Goal: Transaction & Acquisition: Obtain resource

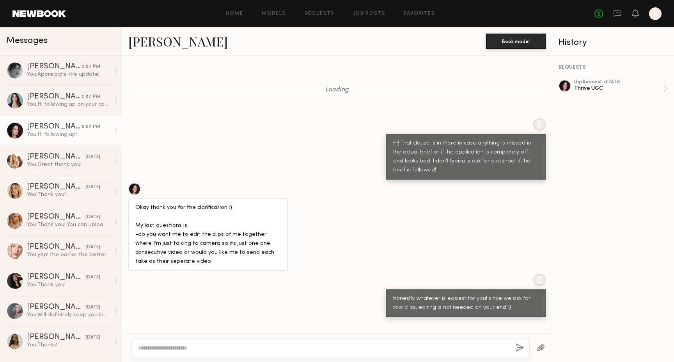
scroll to position [740, 0]
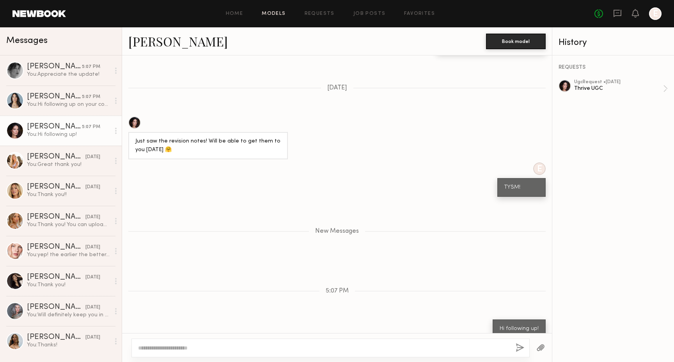
click at [278, 13] on link "Models" at bounding box center [274, 13] width 24 height 5
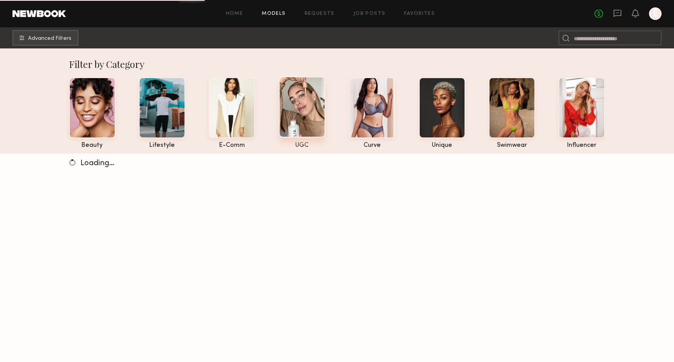
click at [308, 115] on div at bounding box center [302, 106] width 46 height 61
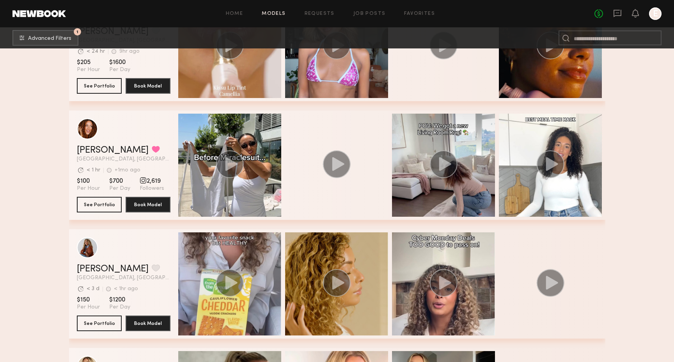
scroll to position [268, 0]
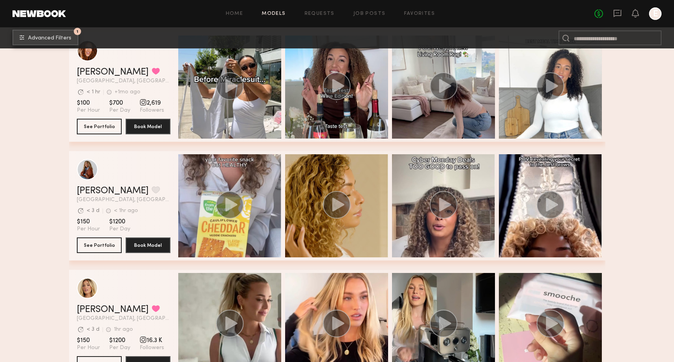
click at [46, 34] on button "1 Advanced Filters" at bounding box center [45, 38] width 66 height 16
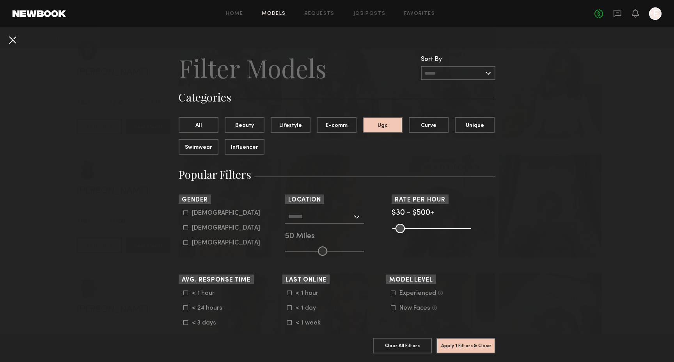
click at [14, 39] on button at bounding box center [12, 40] width 12 height 12
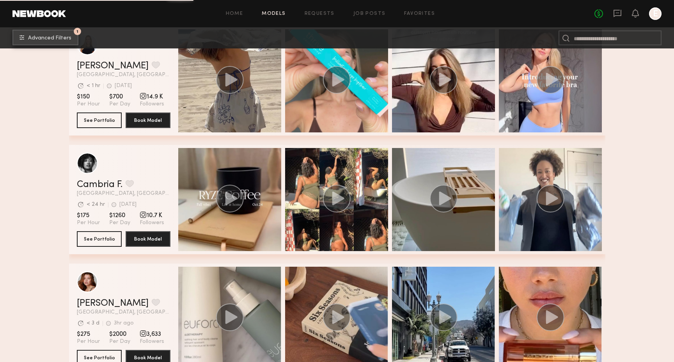
scroll to position [866, 0]
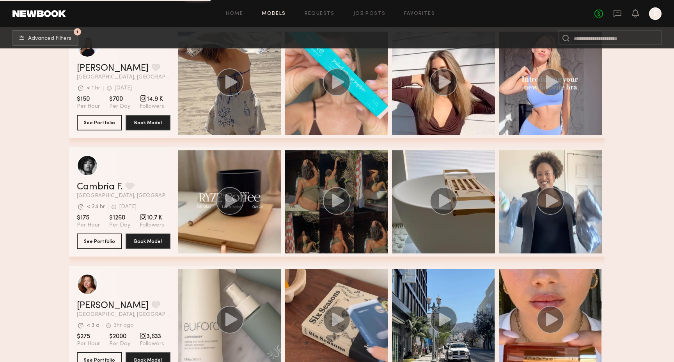
click at [338, 196] on circle "grid" at bounding box center [337, 201] width 28 height 28
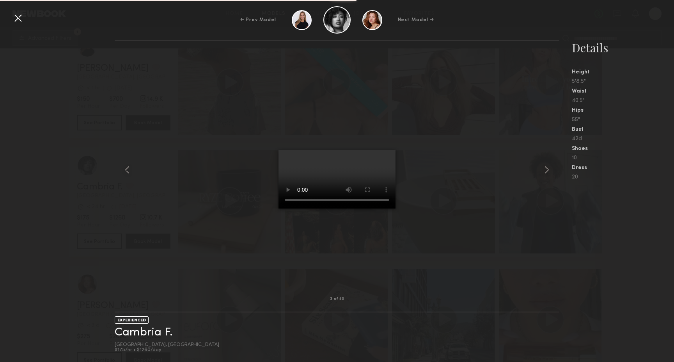
click at [21, 12] on div at bounding box center [18, 18] width 12 height 12
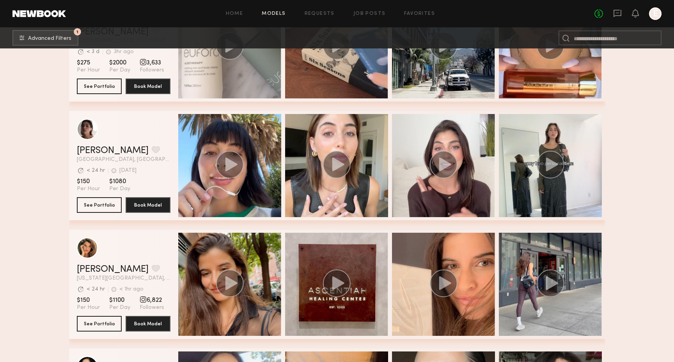
scroll to position [1133, 0]
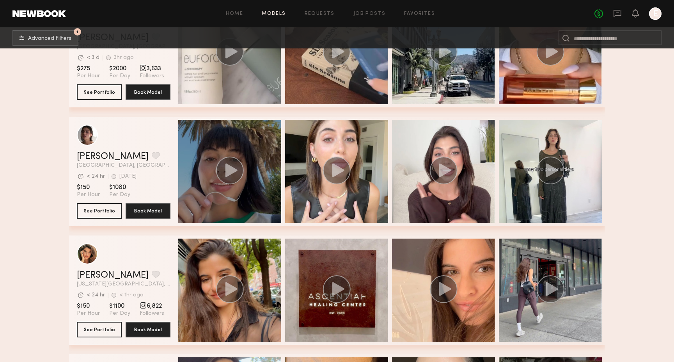
click at [217, 173] on circle "grid" at bounding box center [229, 170] width 27 height 27
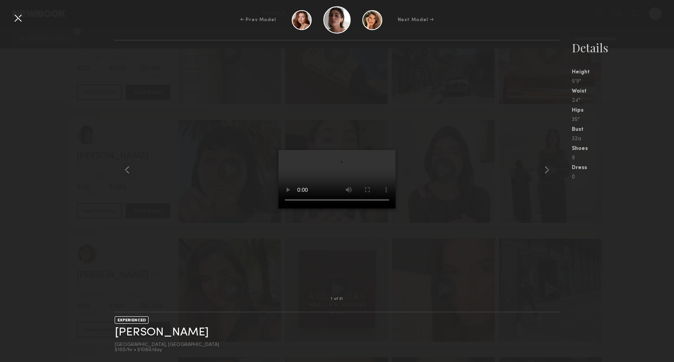
scroll to position [1134, 0]
click at [133, 174] on div at bounding box center [337, 169] width 445 height 233
click at [125, 169] on common-icon at bounding box center [127, 170] width 12 height 12
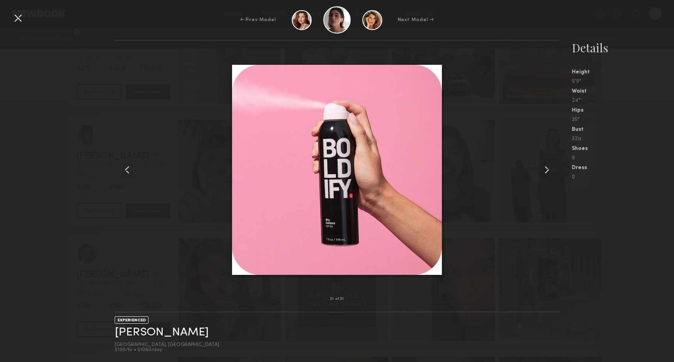
click at [551, 173] on common-icon at bounding box center [547, 170] width 12 height 12
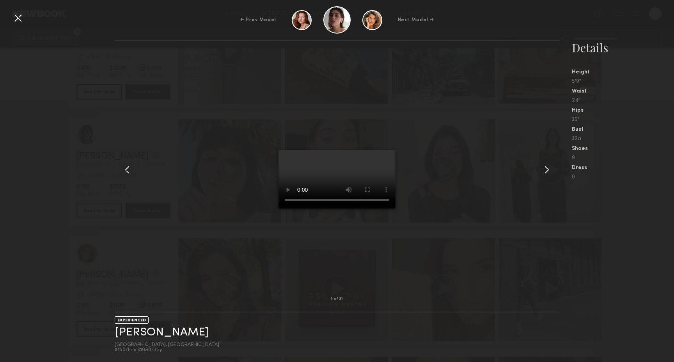
click at [551, 172] on common-icon at bounding box center [547, 170] width 12 height 12
click at [20, 19] on div at bounding box center [18, 18] width 12 height 12
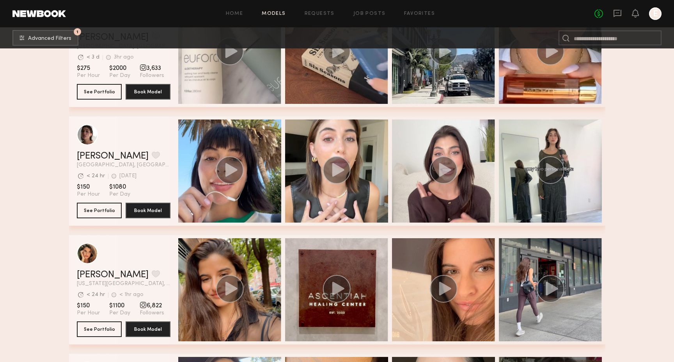
scroll to position [1361, 0]
